Goal: Transaction & Acquisition: Purchase product/service

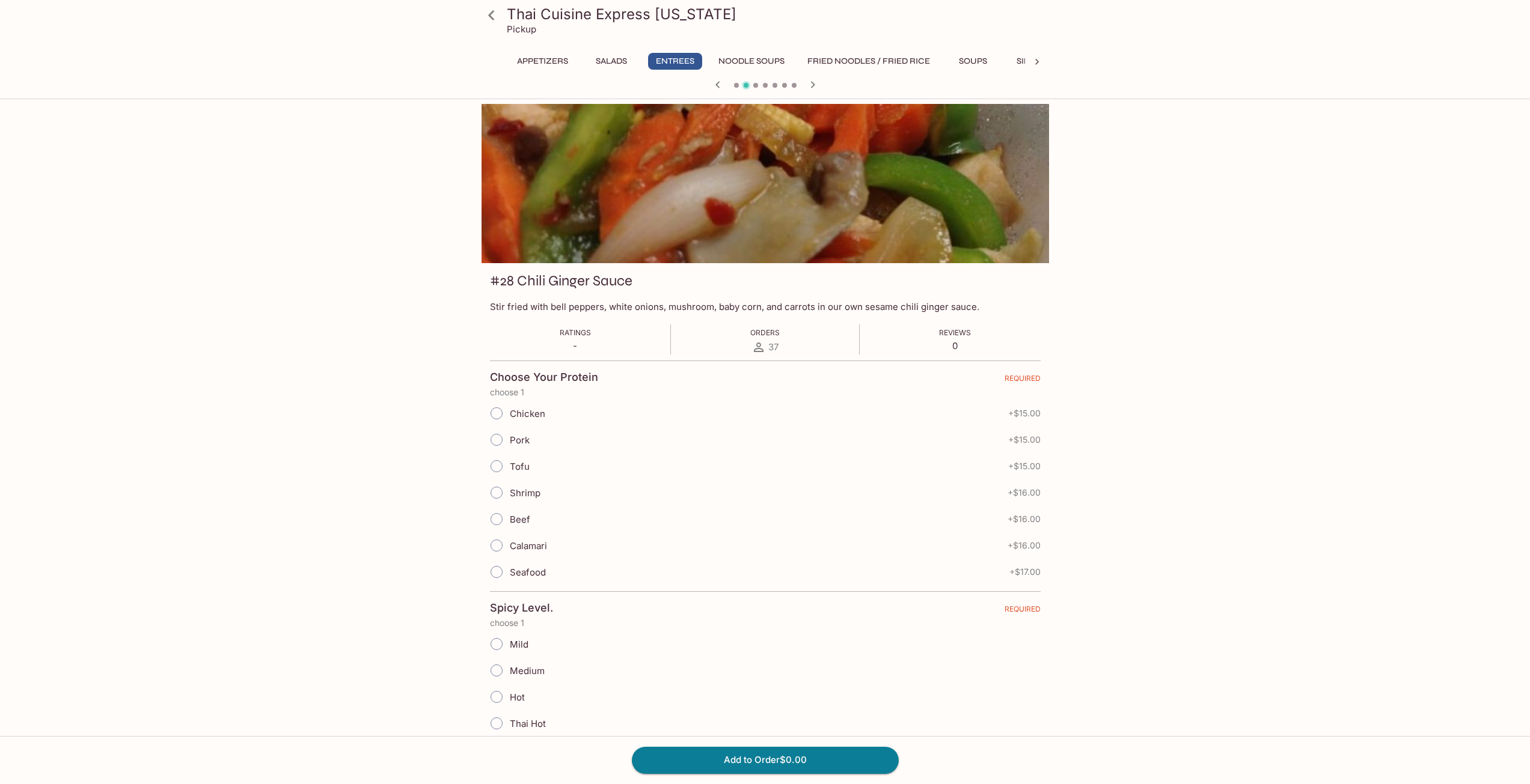
click at [523, 522] on span "Beef" at bounding box center [520, 519] width 20 height 11
click at [509, 522] on input "Beef" at bounding box center [496, 519] width 25 height 25
radio input "true"
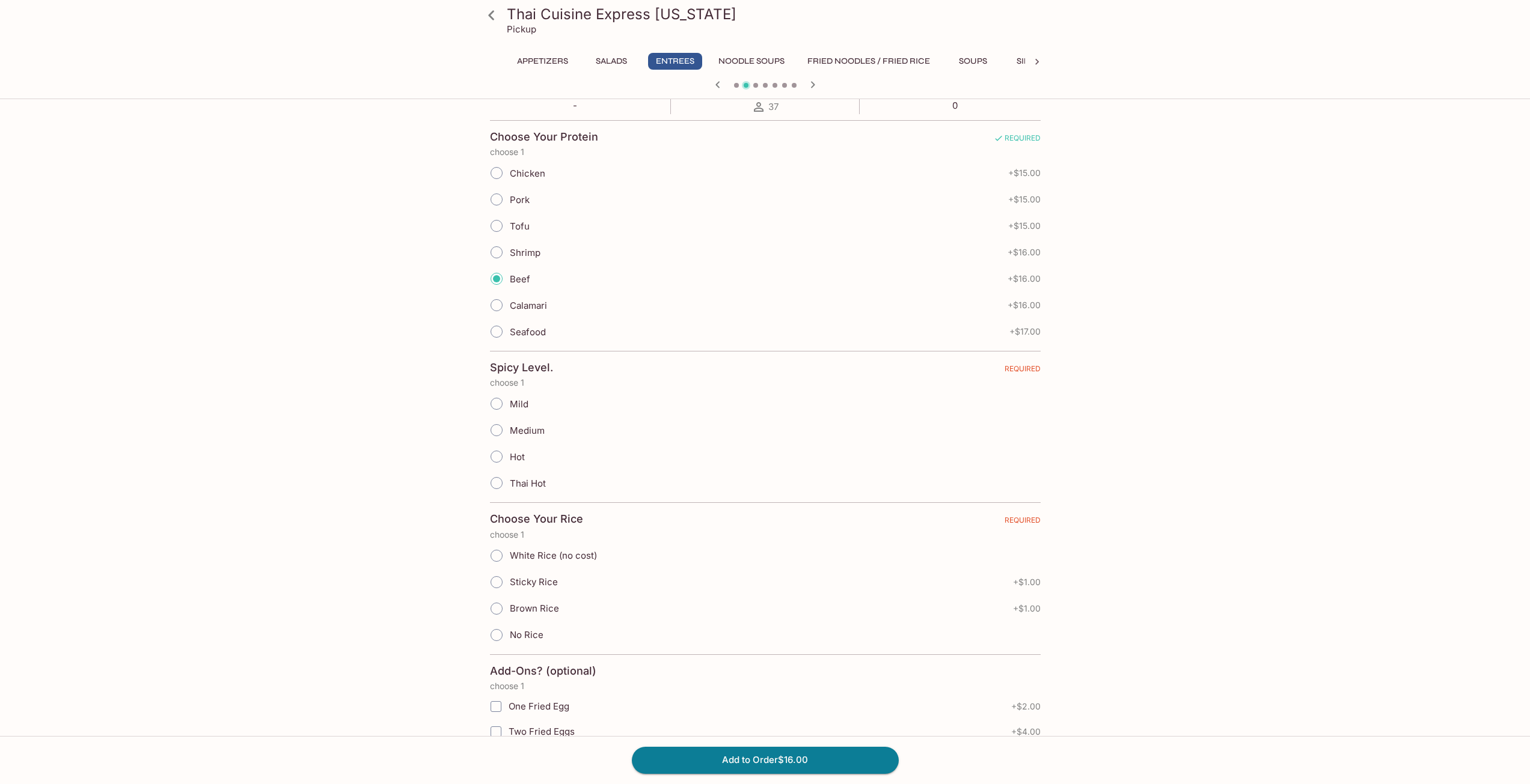
click at [513, 456] on span "Hot" at bounding box center [517, 456] width 15 height 11
click at [509, 456] on input "Hot" at bounding box center [496, 456] width 25 height 25
radio input "true"
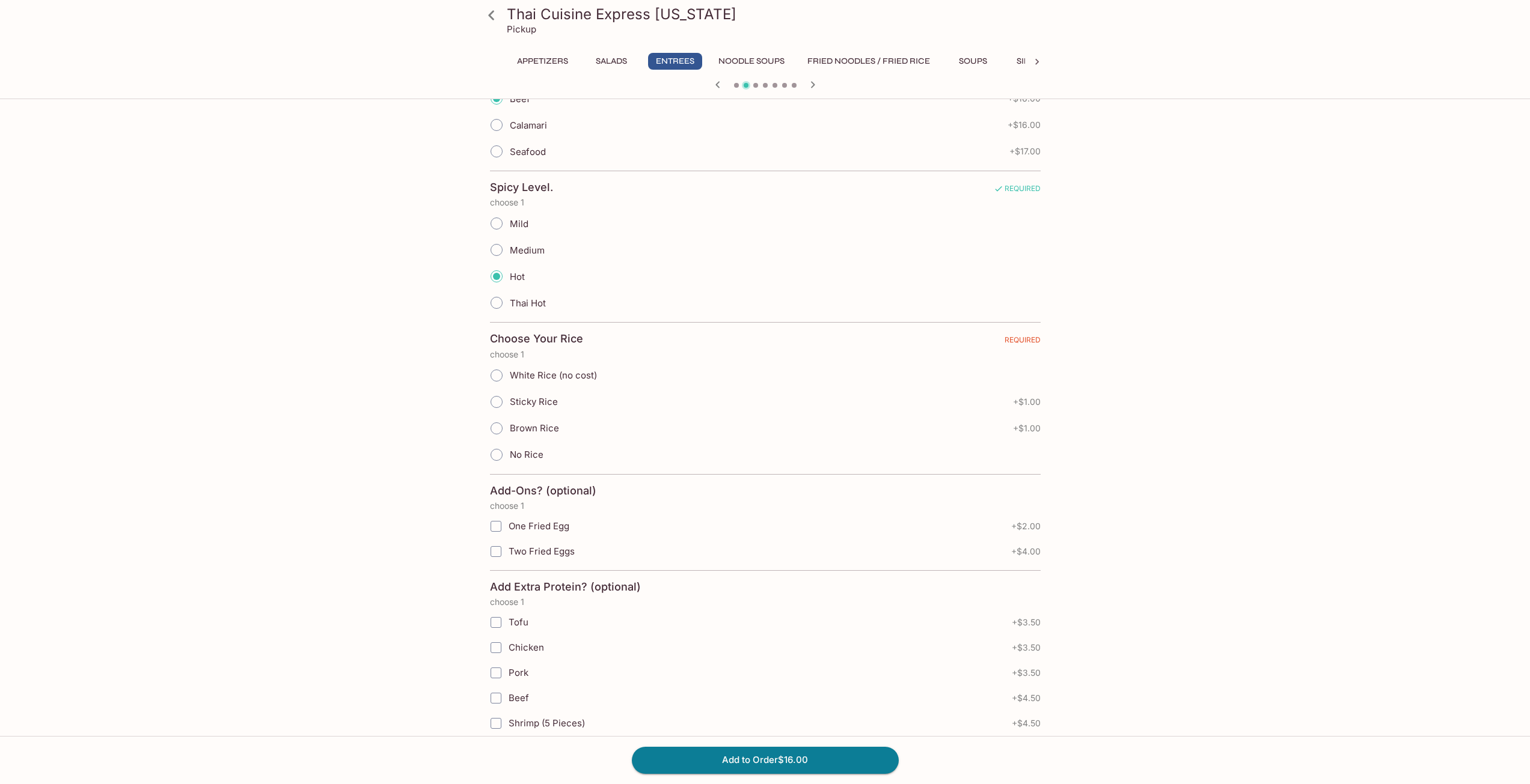
click at [532, 383] on label "White Rice (no cost)" at bounding box center [540, 375] width 113 height 26
click at [509, 383] on input "White Rice (no cost)" at bounding box center [496, 375] width 25 height 25
radio input "true"
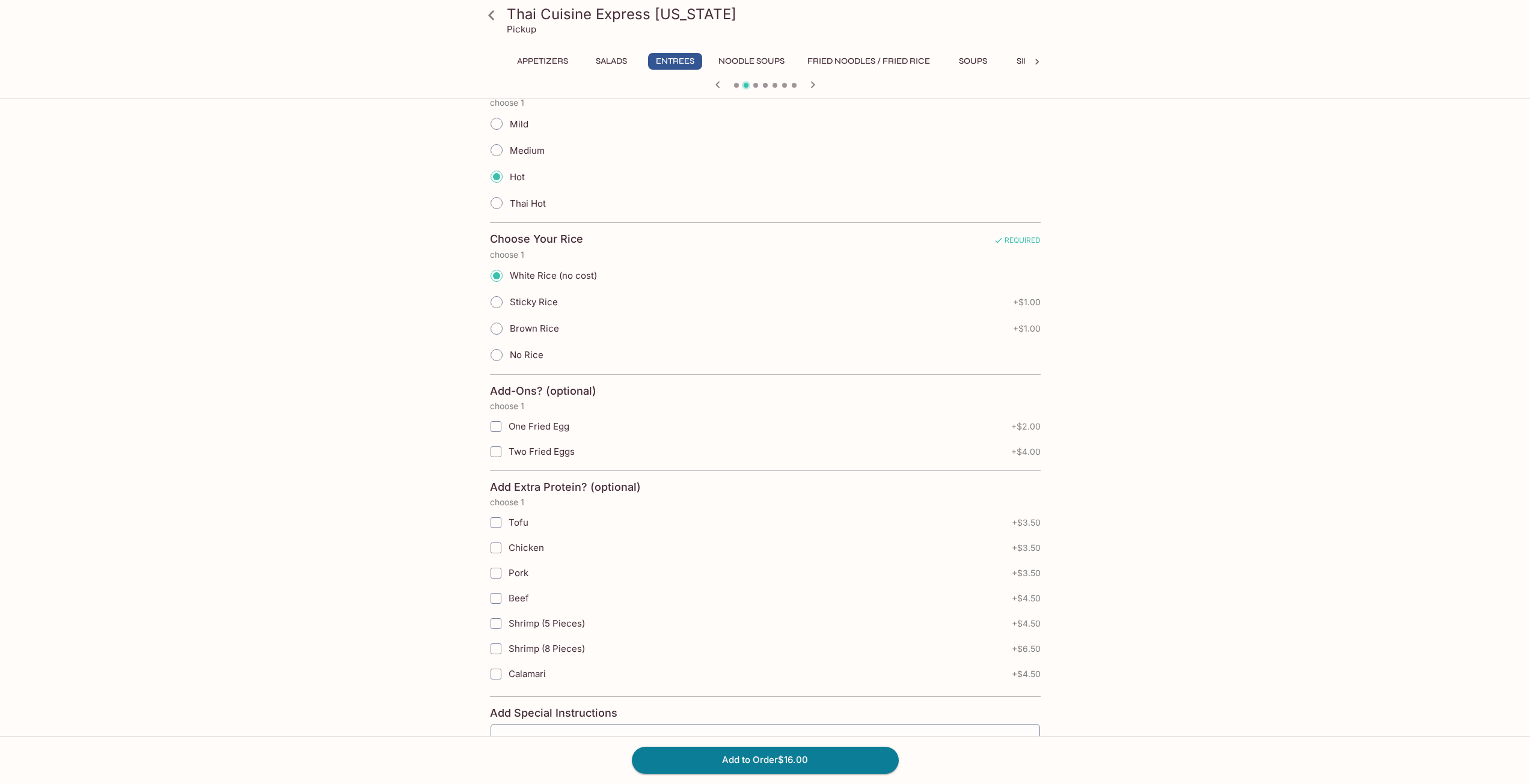
scroll to position [601, 0]
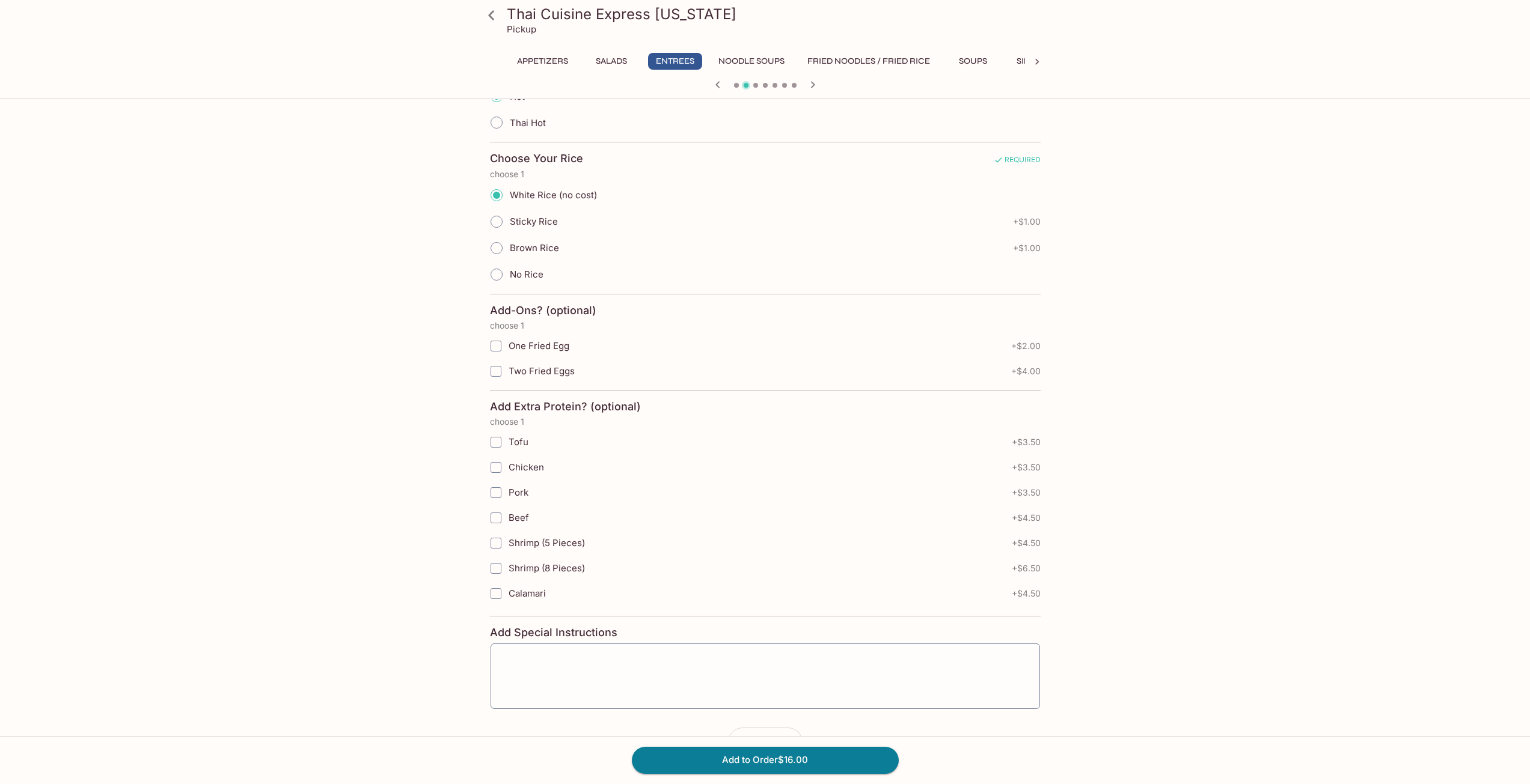
click at [634, 695] on textarea at bounding box center [765, 677] width 532 height 46
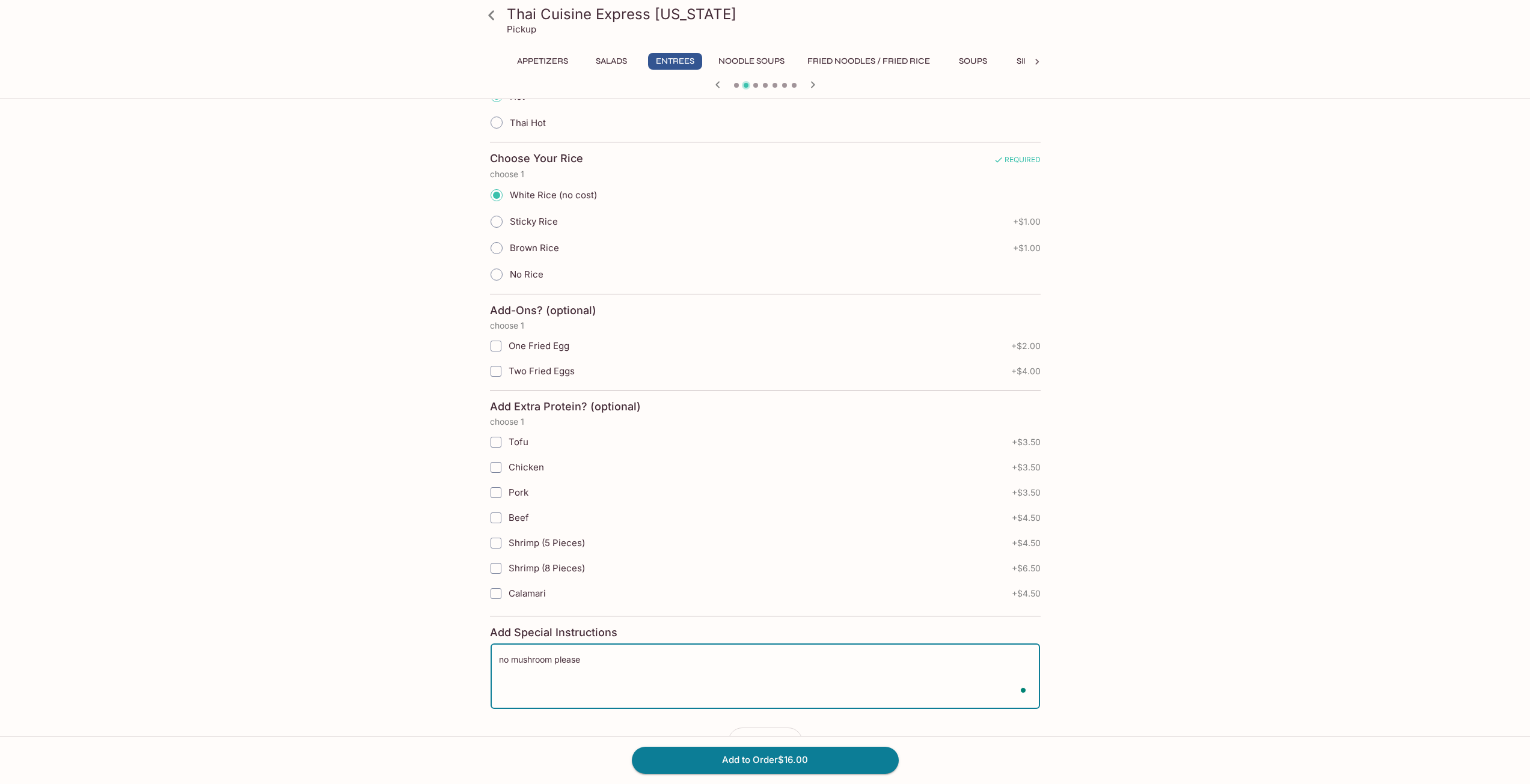
type textarea "no mushroom please"
click at [848, 772] on button "Add to Order $16.00" at bounding box center [765, 760] width 267 height 26
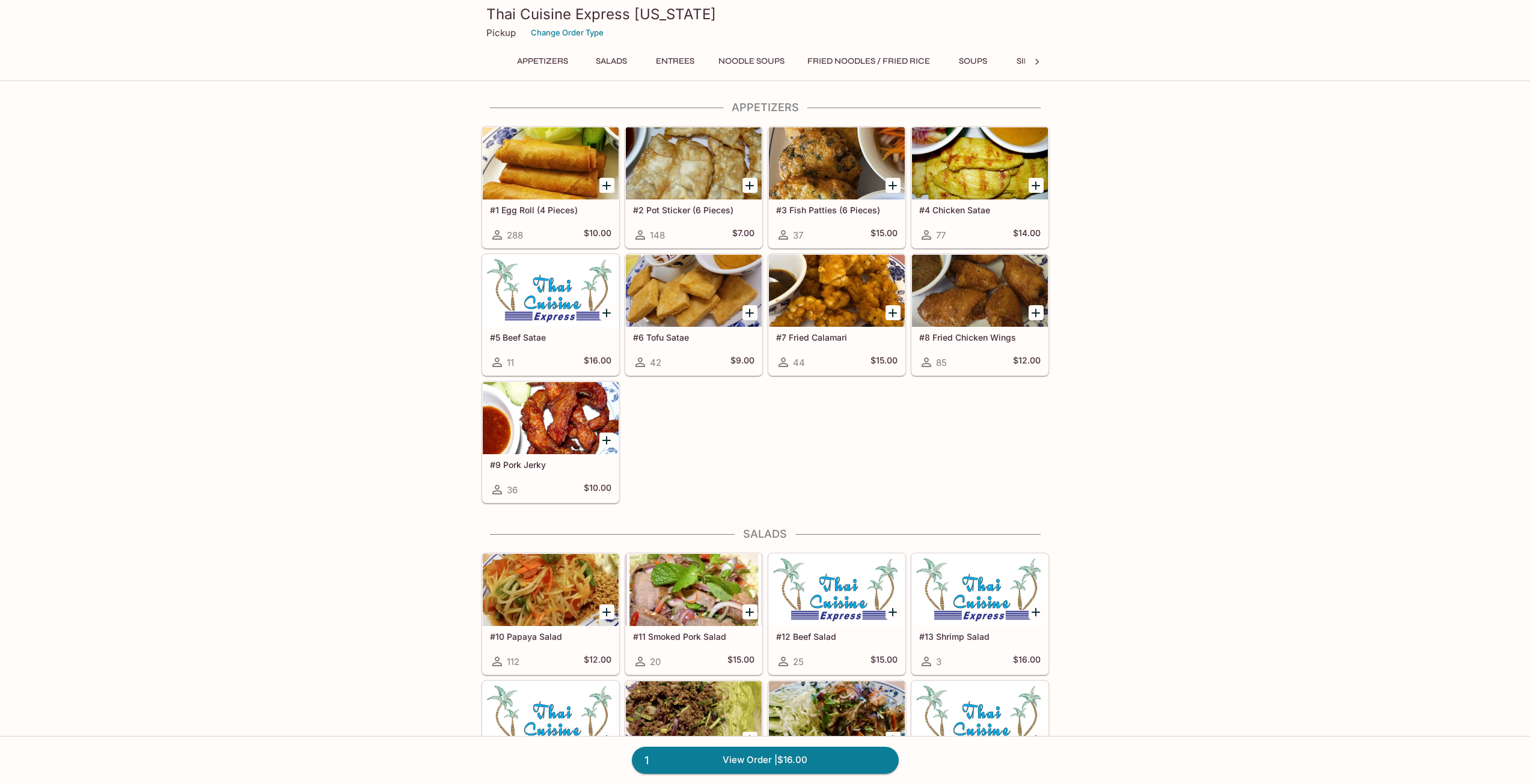
click at [810, 774] on div "1 View Order | $16.00" at bounding box center [765, 760] width 1530 height 48
click at [808, 759] on link "1 View Order | $16.00" at bounding box center [765, 760] width 267 height 26
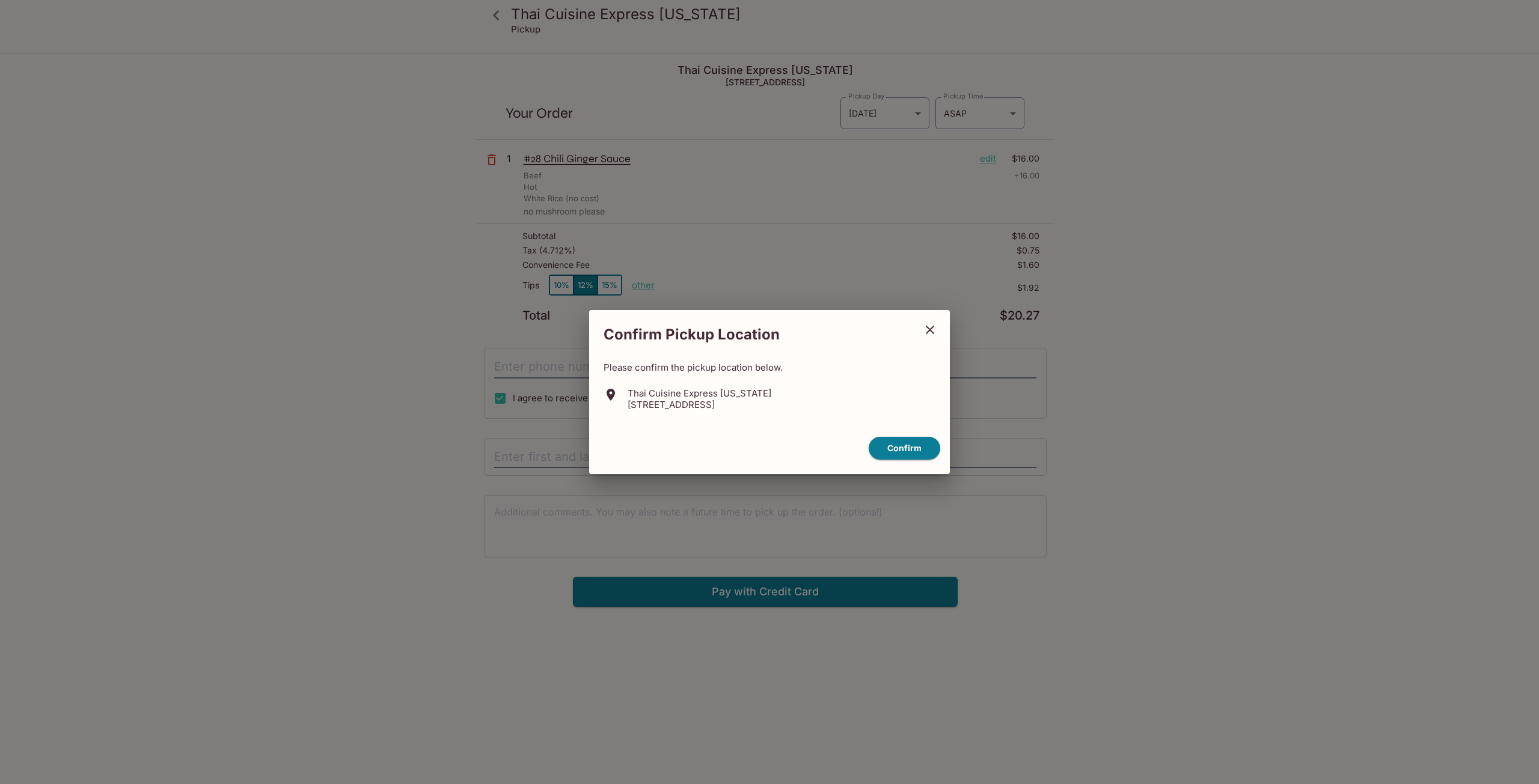
click at [886, 450] on button "Confirm" at bounding box center [905, 448] width 72 height 24
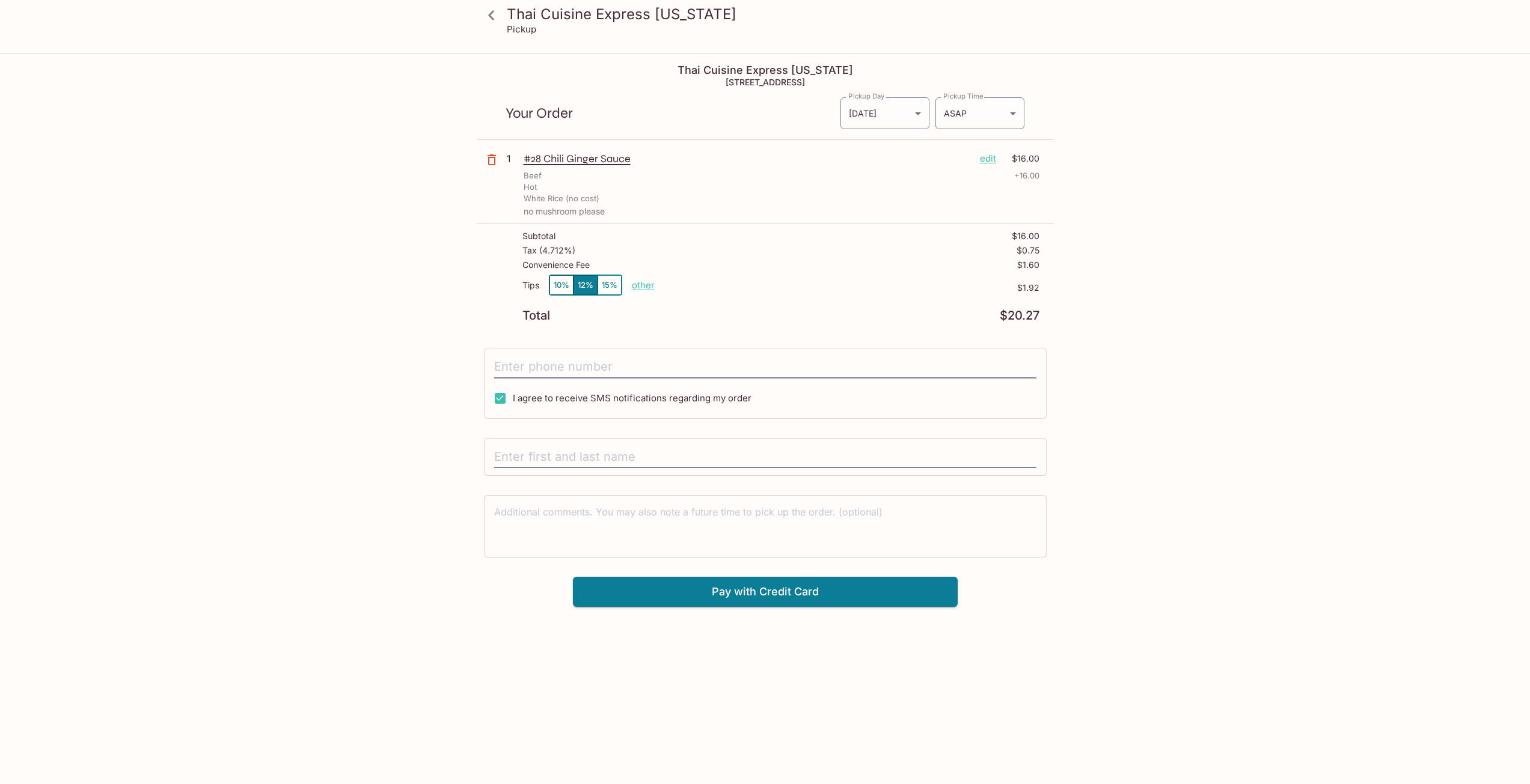
drag, startPoint x: 661, startPoint y: 282, endPoint x: 653, endPoint y: 283, distance: 8.1
click at [661, 281] on div "Tips 10% 12% 15% other $1.92" at bounding box center [780, 292] width 517 height 35
click at [646, 284] on p "other" at bounding box center [643, 285] width 23 height 11
drag, startPoint x: 728, startPoint y: 286, endPoint x: 784, endPoint y: 289, distance: 56.1
click at [784, 289] on div "Tips 10% 12% 15% Done 1.92 $1.92" at bounding box center [780, 292] width 517 height 35
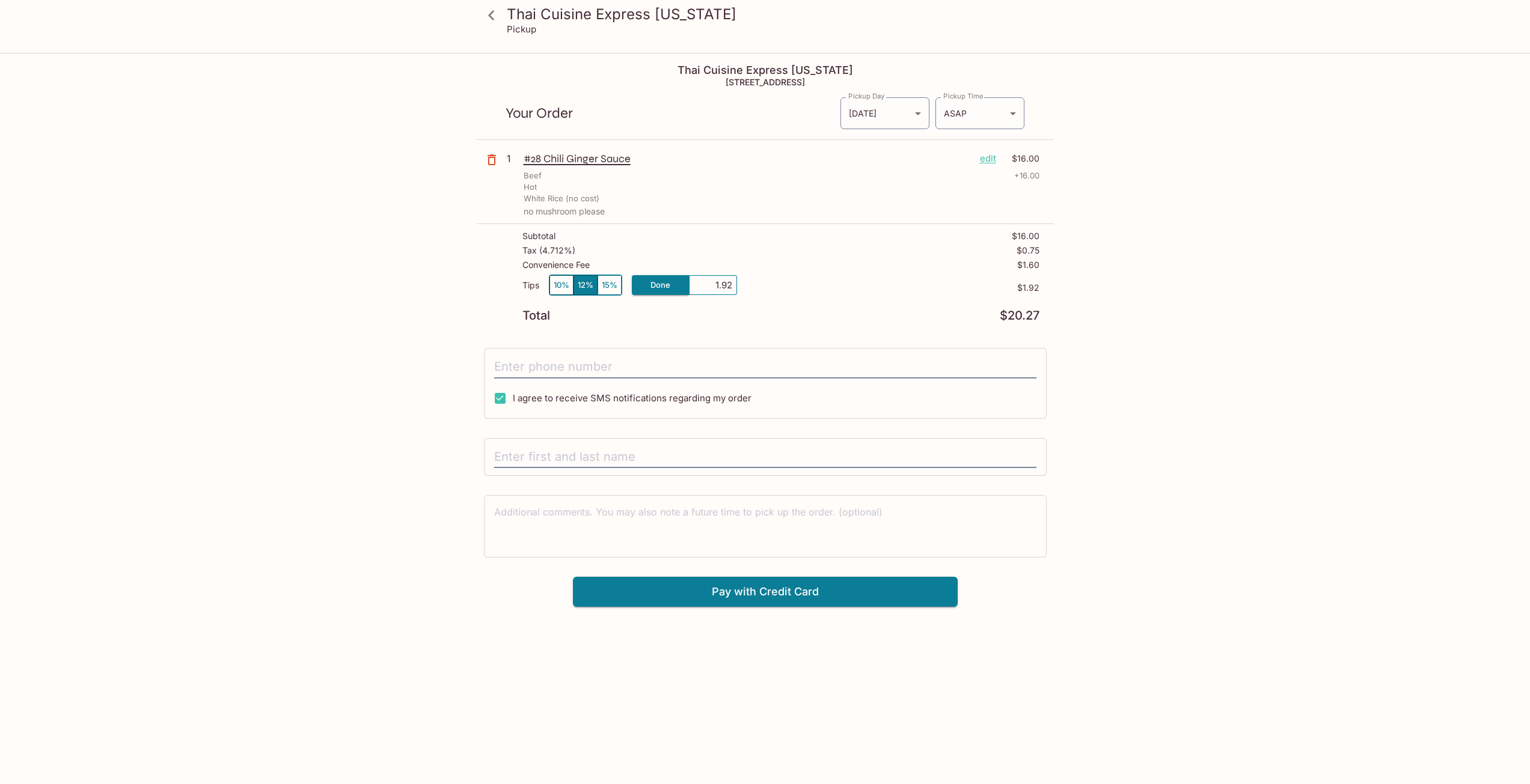
type input "0.00"
click at [1211, 317] on div "Thai Cuisine Express [US_STATE] Pickup Thai Cuisine Express [US_STATE] [STREET_…" at bounding box center [765, 446] width 1530 height 784
click at [610, 370] on input "tel" at bounding box center [765, 367] width 542 height 23
type input "[PHONE_NUMBER]"
click at [549, 396] on span "I agree to receive SMS notifications regarding my order" at bounding box center [632, 398] width 238 height 11
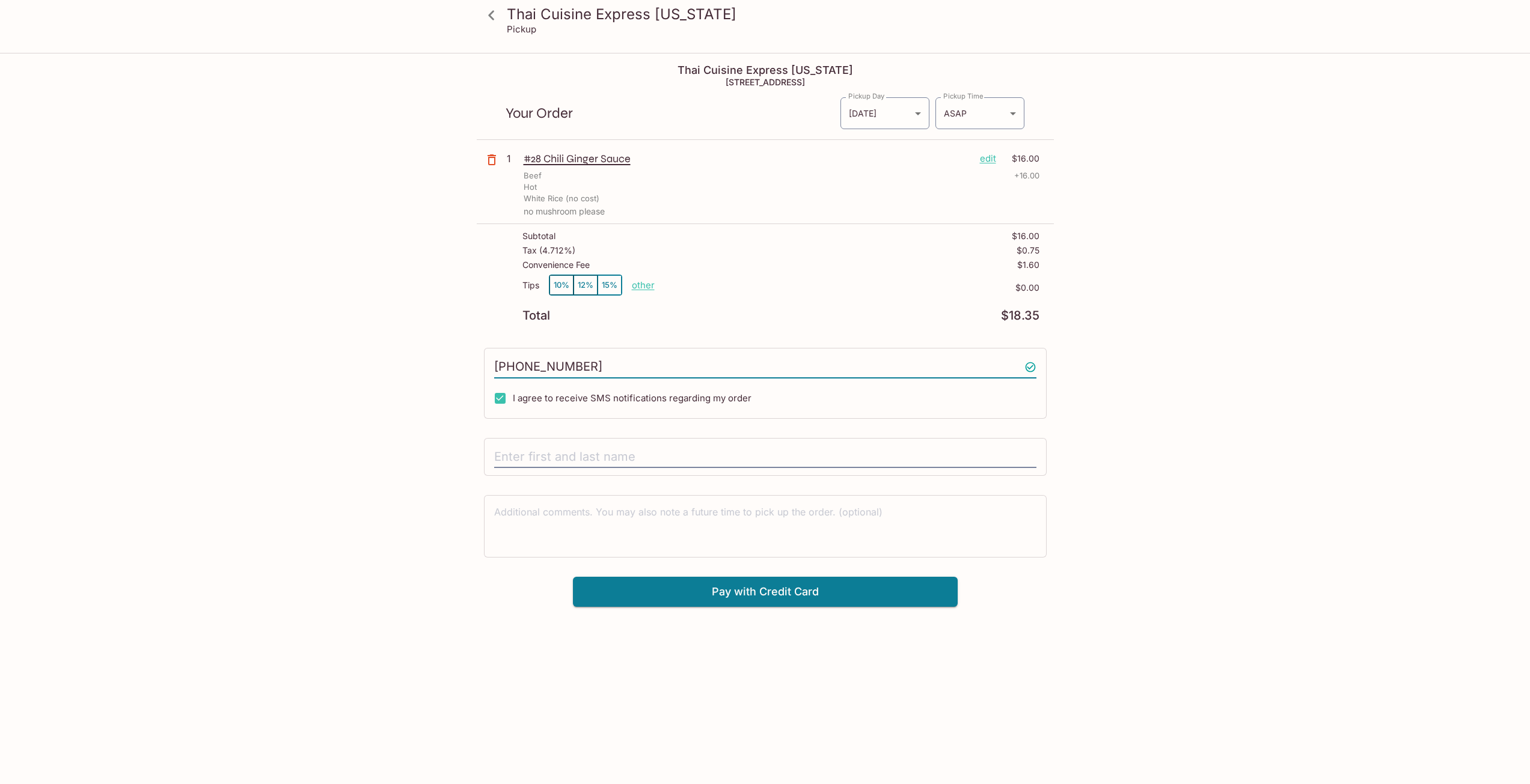
click at [512, 396] on input "I agree to receive SMS notifications regarding my order" at bounding box center [501, 398] width 24 height 24
click at [541, 394] on span "I agree to receive SMS notifications regarding my order" at bounding box center [632, 398] width 238 height 11
click at [512, 394] on input "I agree to receive SMS notifications regarding my order" at bounding box center [501, 398] width 24 height 24
checkbox input "true"
click at [554, 462] on input "text" at bounding box center [765, 457] width 542 height 23
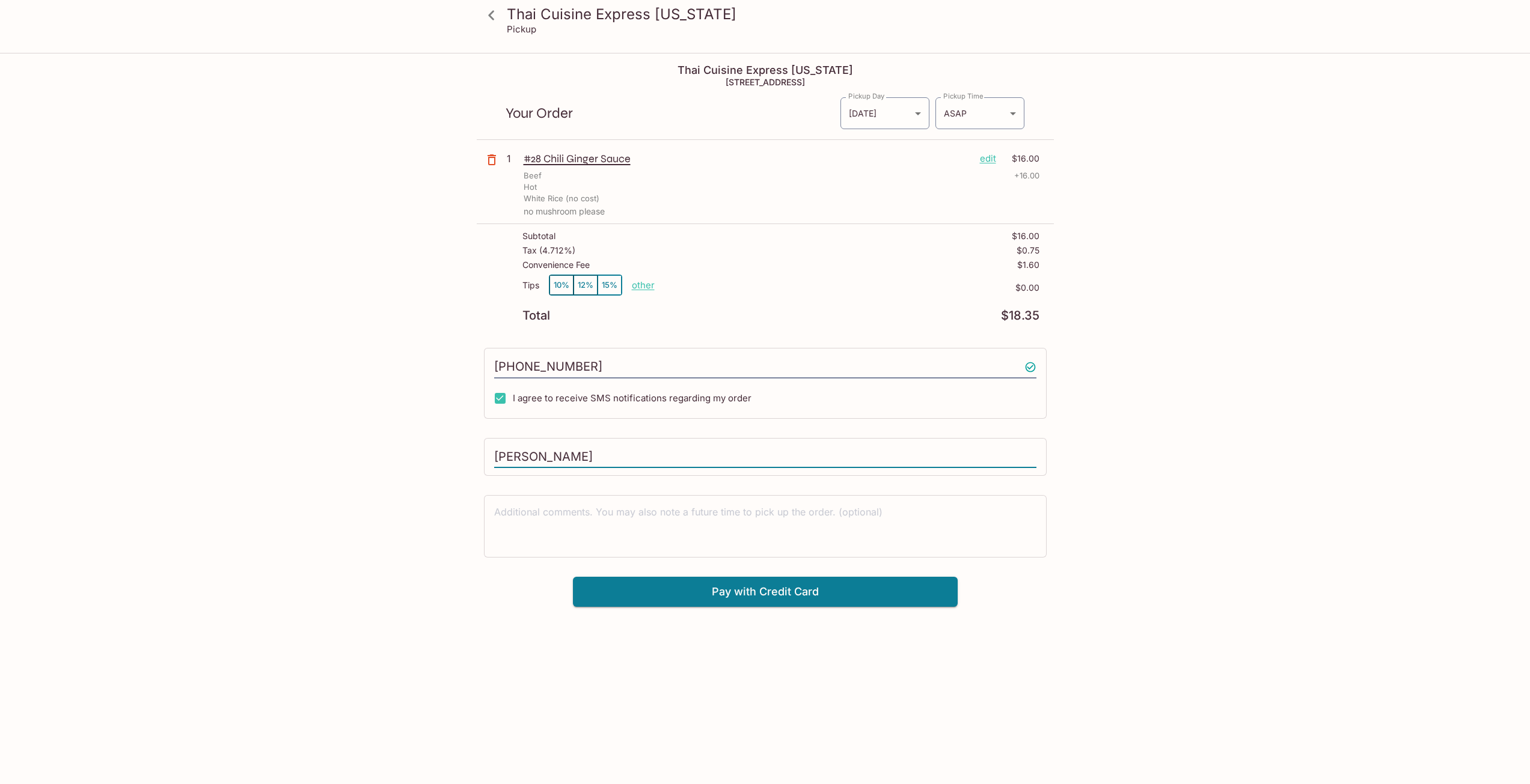
type input "[PERSON_NAME]"
click at [1335, 423] on div "Thai Cuisine Express [US_STATE] Pickup Thai Cuisine Express [US_STATE] [STREET_…" at bounding box center [765, 446] width 1530 height 784
click at [798, 596] on button "Pay with Credit Card" at bounding box center [765, 592] width 384 height 30
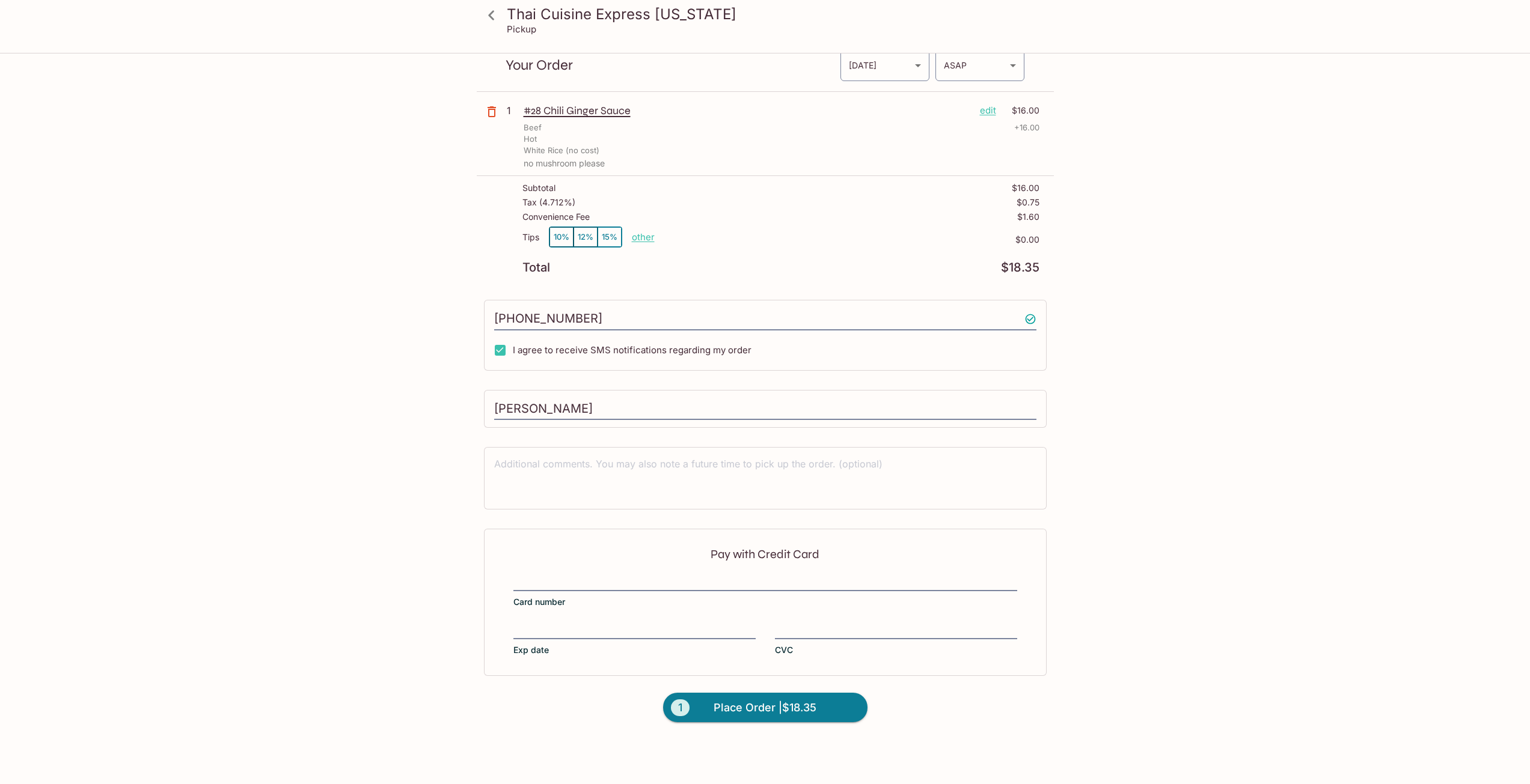
scroll to position [54, 0]
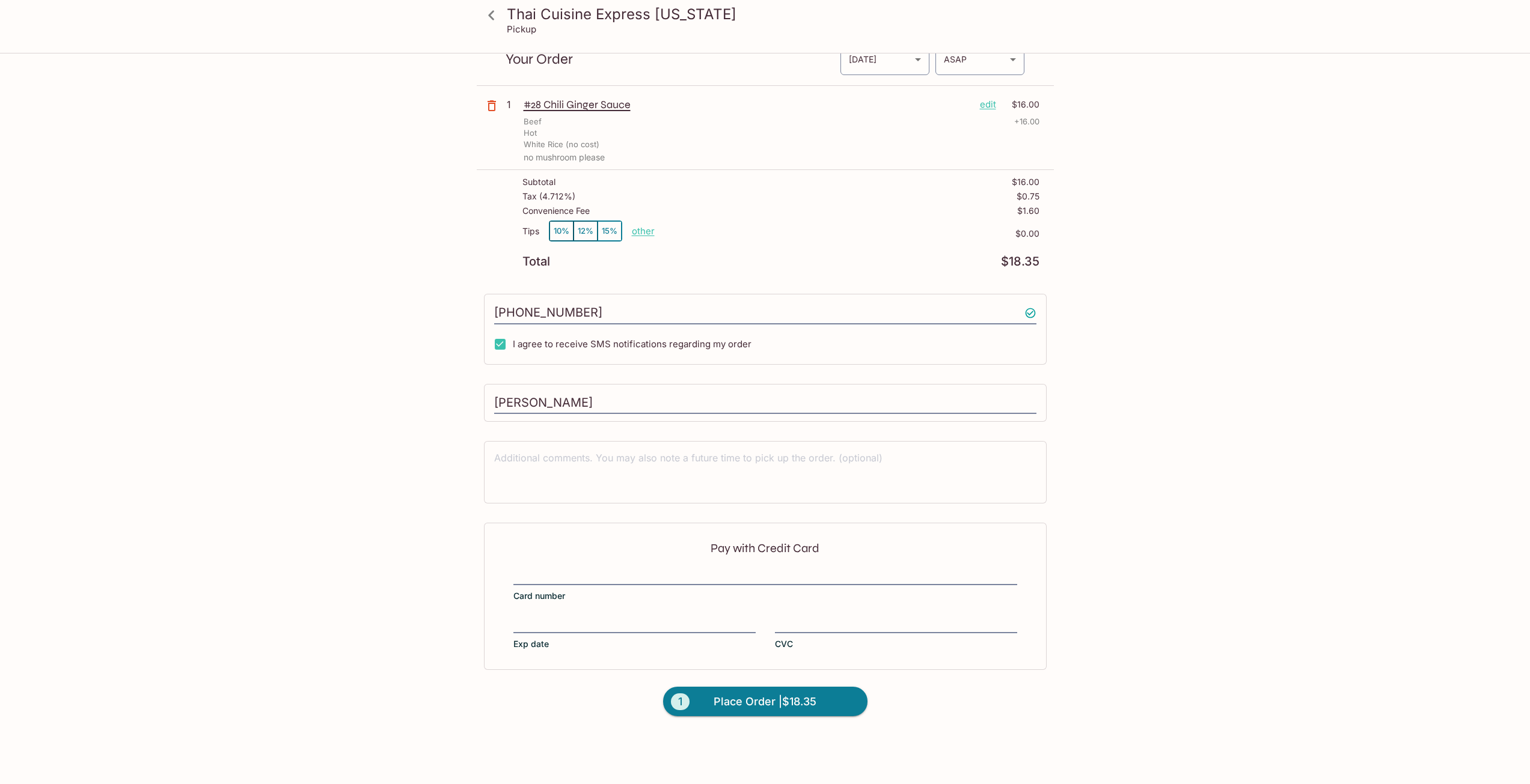
click at [664, 568] on div "Pay with Credit Card Card number Exp date CVC" at bounding box center [765, 596] width 563 height 147
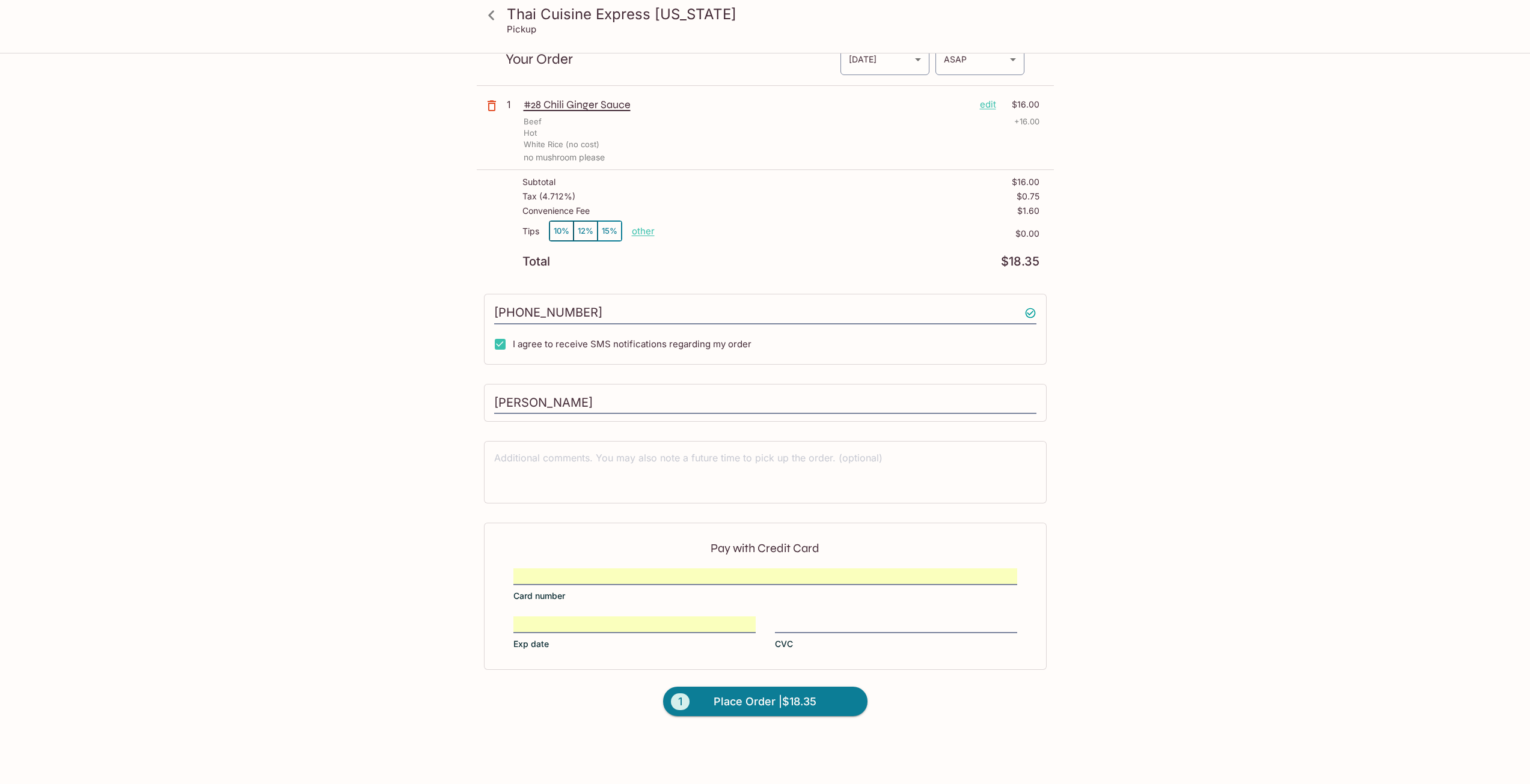
click at [1228, 492] on div "Thai Cuisine Express [US_STATE] Pickup Thai Cuisine Express [US_STATE] [STREET_…" at bounding box center [765, 392] width 1530 height 784
click at [753, 483] on textarea at bounding box center [765, 471] width 542 height 41
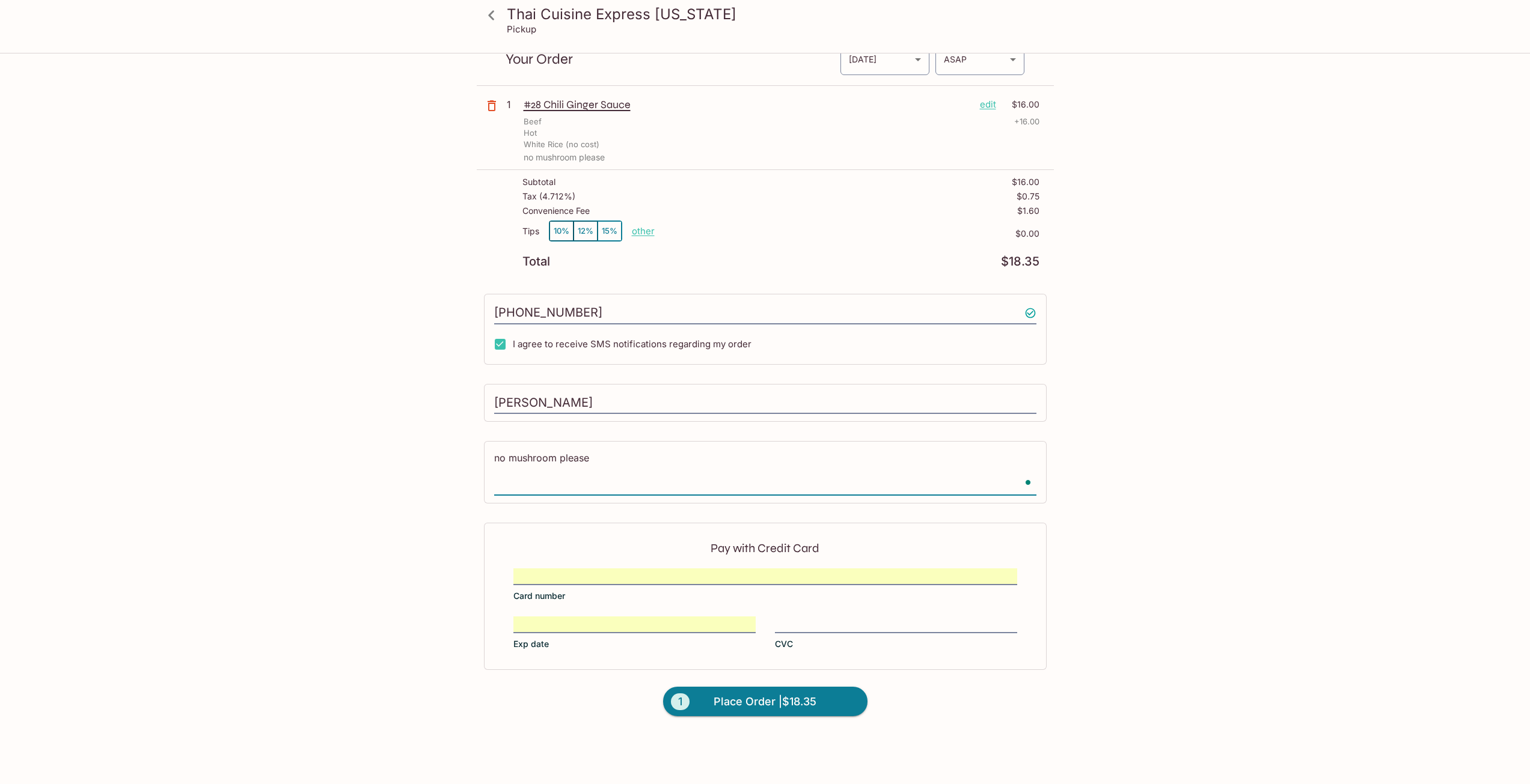
type textarea "no mushroom please"
click at [1187, 407] on div "Thai Cuisine Express [US_STATE] Pickup Thai Cuisine Express [US_STATE] [STREET_…" at bounding box center [765, 392] width 1530 height 784
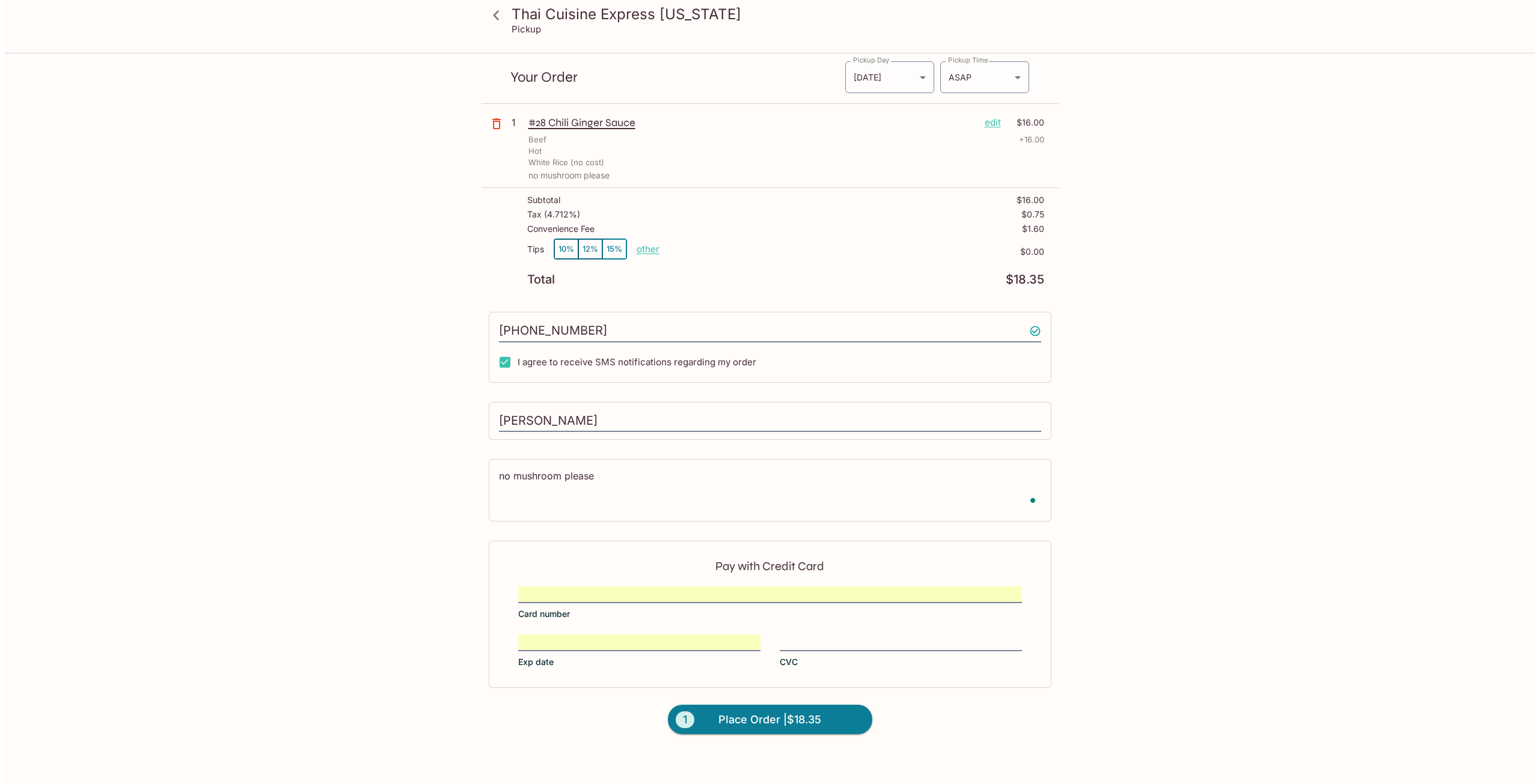
scroll to position [0, 0]
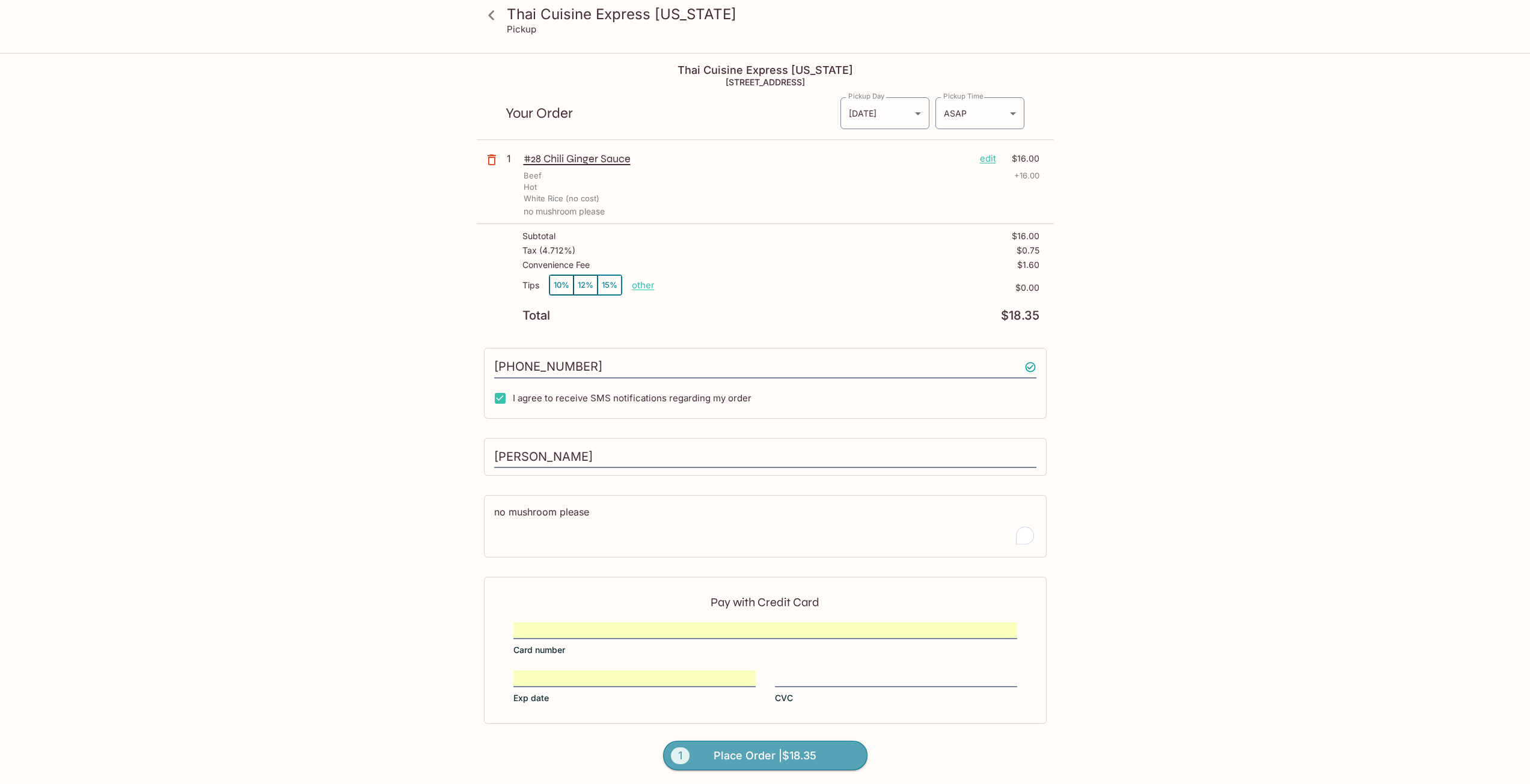
click at [822, 748] on button "1 Place Order | $18.35" at bounding box center [765, 756] width 205 height 30
